Goal: Information Seeking & Learning: Learn about a topic

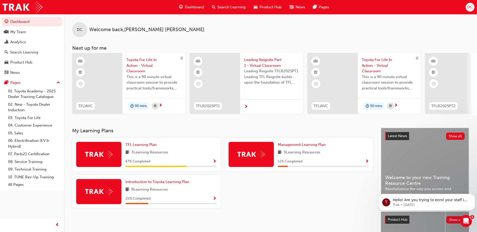
click at [470, 6] on span "DC" at bounding box center [470, 7] width 6 height 6
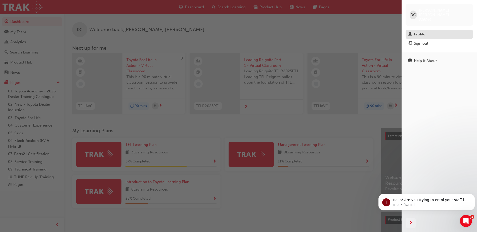
click at [421, 31] on div "Profile" at bounding box center [419, 34] width 11 height 6
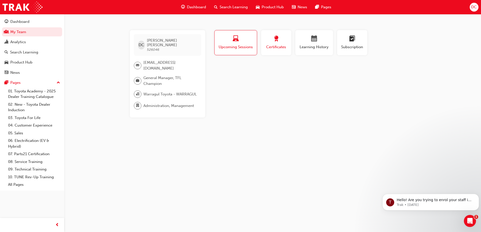
click at [275, 45] on span "Certificates" at bounding box center [276, 47] width 23 height 6
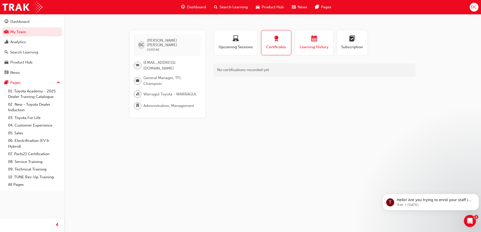
click at [327, 44] on span "Learning History" at bounding box center [314, 47] width 30 height 6
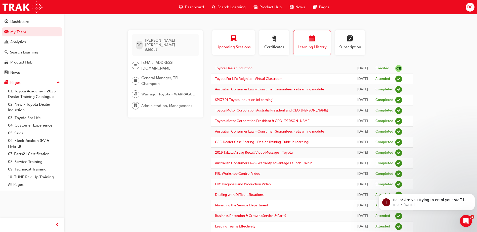
click at [244, 42] on div "button" at bounding box center [233, 40] width 35 height 8
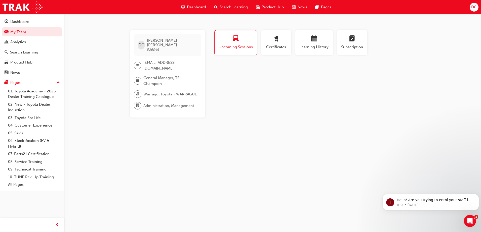
click at [272, 6] on span "Product Hub" at bounding box center [272, 7] width 22 height 6
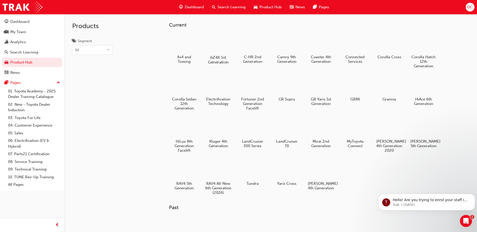
click at [217, 50] on div at bounding box center [218, 43] width 28 height 20
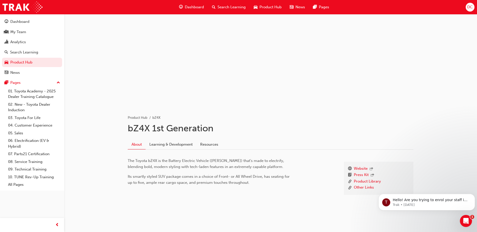
scroll to position [15, 0]
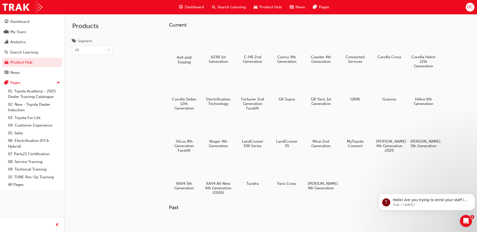
click at [185, 40] on div at bounding box center [184, 43] width 28 height 20
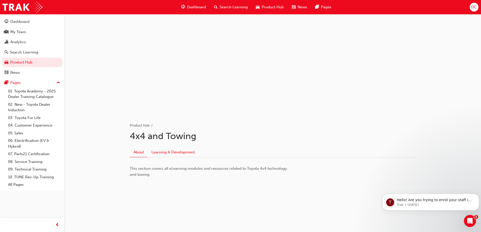
click at [174, 153] on link "Learning & Development" at bounding box center [173, 153] width 51 height 10
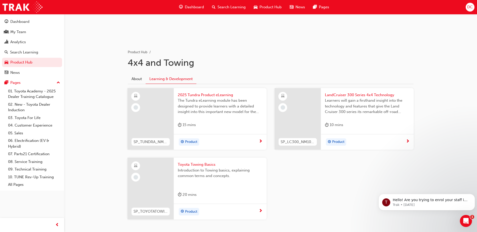
scroll to position [75, 0]
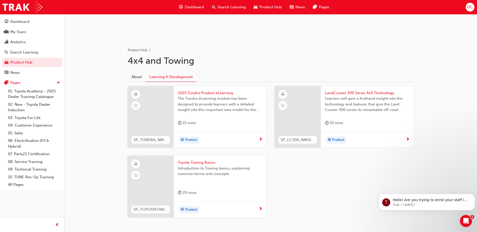
click at [365, 101] on span "Learners will gain a firsthand insight into the technology and features that gi…" at bounding box center [367, 104] width 85 height 17
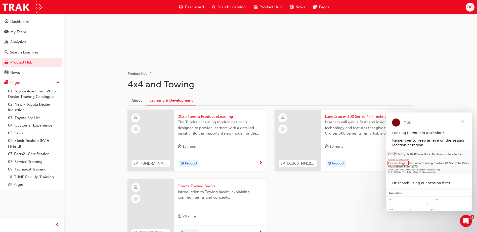
scroll to position [50, 0]
click at [293, 200] on div "SP_TUNDRA_NM0924_EL 2025 Tundra Product eLearning The Tundra eLearning module h…" at bounding box center [270, 180] width 294 height 139
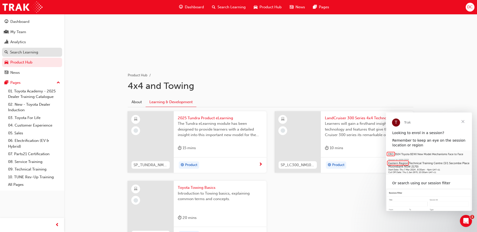
click at [20, 54] on div "Search Learning" at bounding box center [24, 53] width 28 height 6
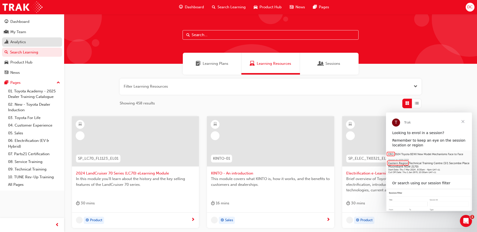
click at [19, 42] on div "Analytics" at bounding box center [18, 42] width 16 height 6
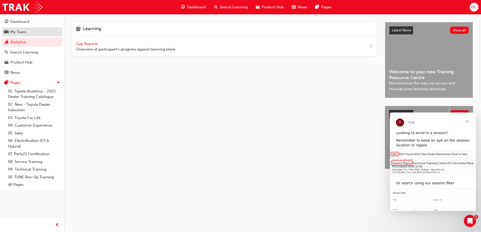
click at [17, 34] on div "My Team" at bounding box center [32, 32] width 55 height 6
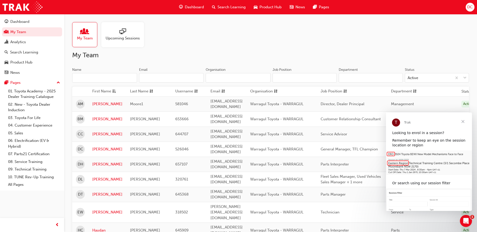
click at [464, 121] on span "Close" at bounding box center [463, 122] width 18 height 18
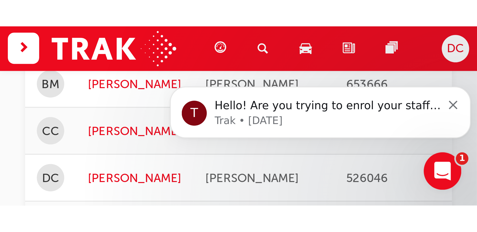
scroll to position [101, 0]
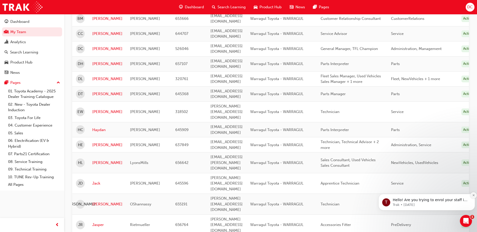
click at [473, 195] on icon "Dismiss notification" at bounding box center [473, 195] width 3 height 3
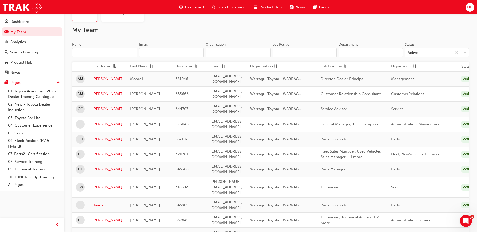
scroll to position [17, 0]
